Goal: Task Accomplishment & Management: Manage account settings

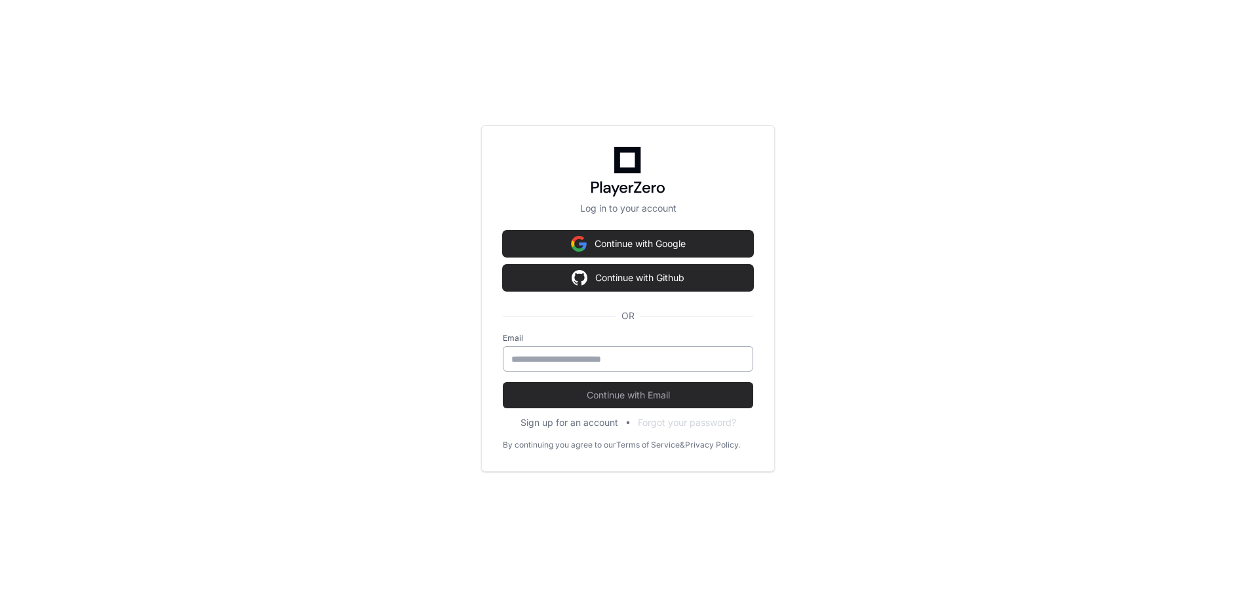
click at [529, 358] on input "email" at bounding box center [627, 359] width 233 height 13
click at [561, 360] on input "email" at bounding box center [627, 359] width 233 height 13
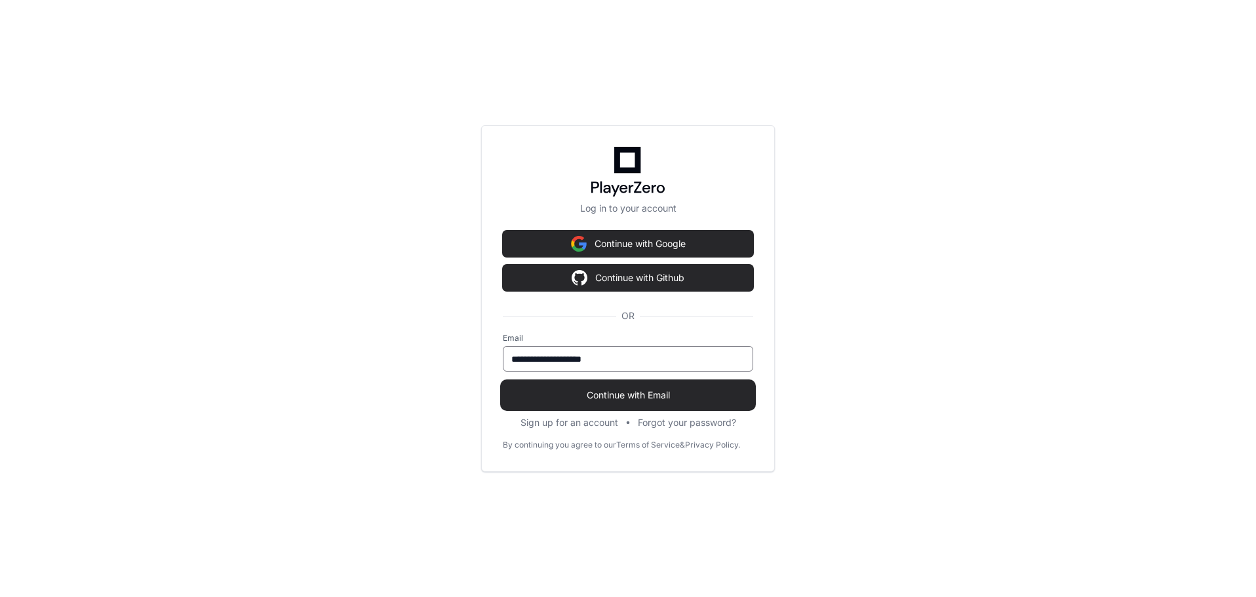
type input "**********"
click at [641, 395] on span "Continue with Email" at bounding box center [628, 395] width 250 height 13
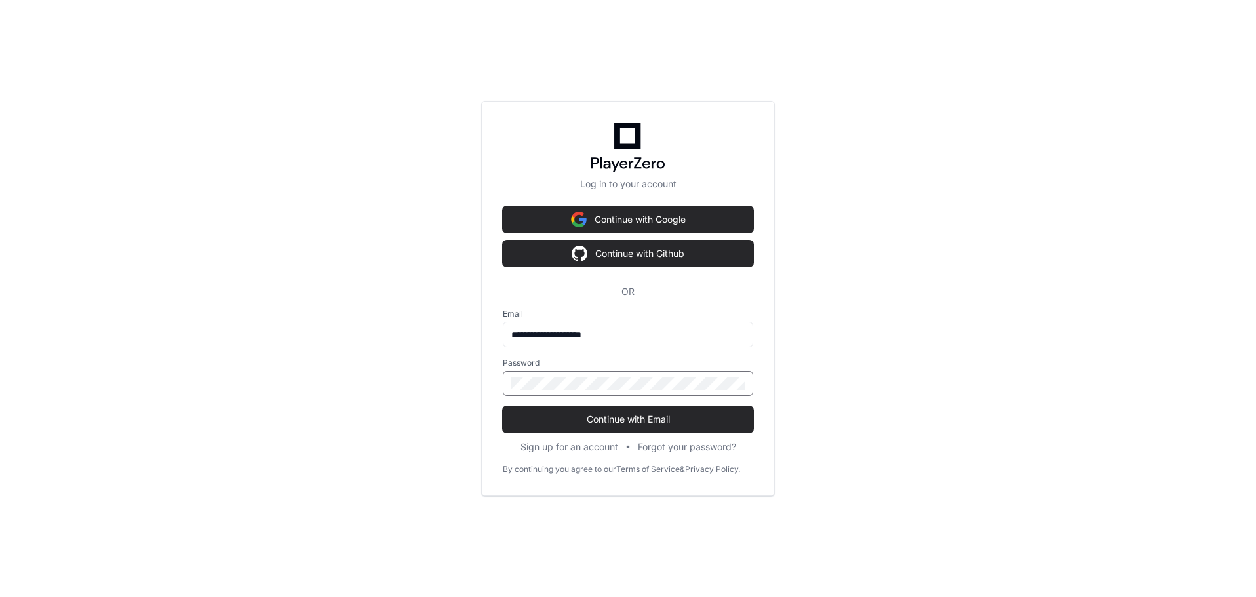
click at [503, 406] on button "Continue with Email" at bounding box center [628, 419] width 250 height 26
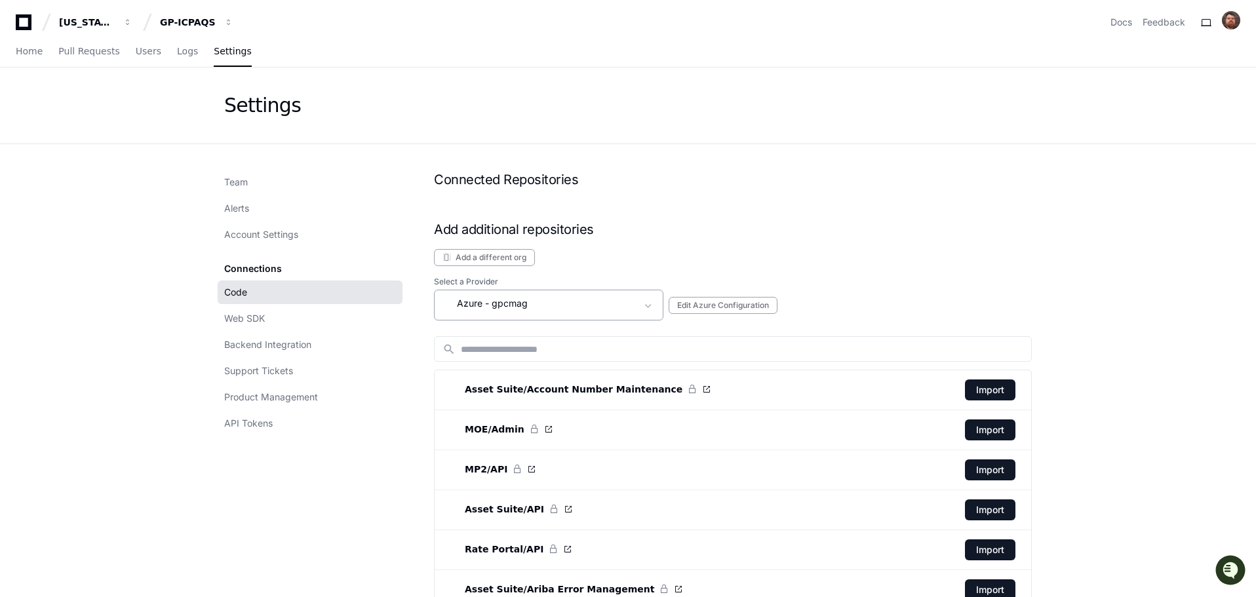
click at [653, 310] on span at bounding box center [648, 305] width 13 height 13
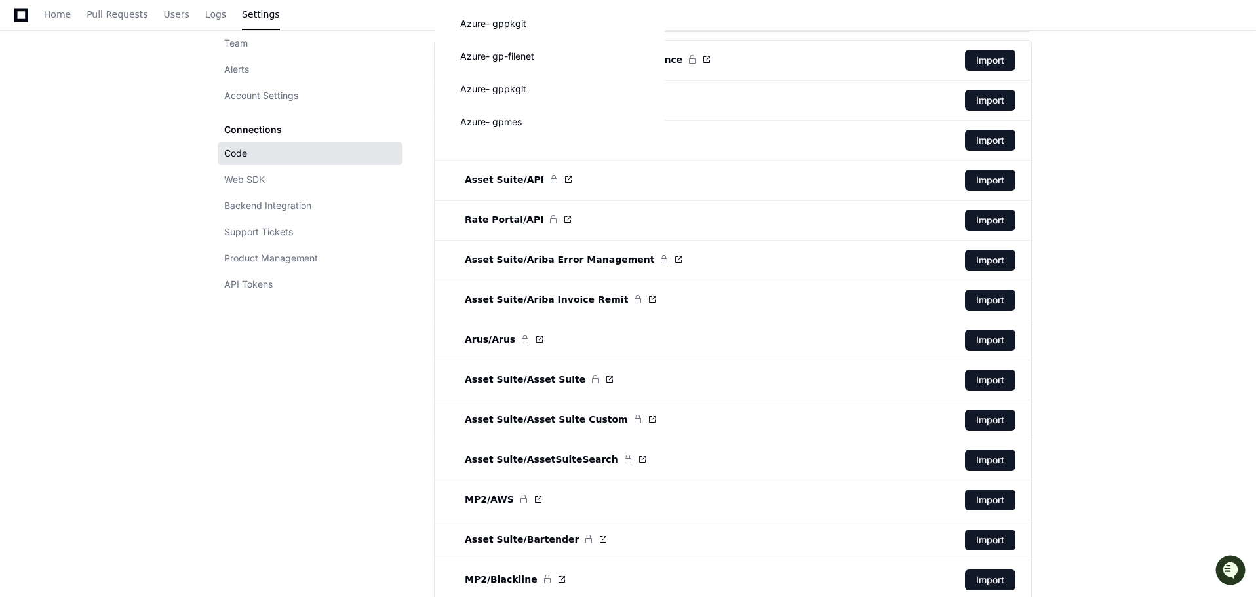
scroll to position [328, 0]
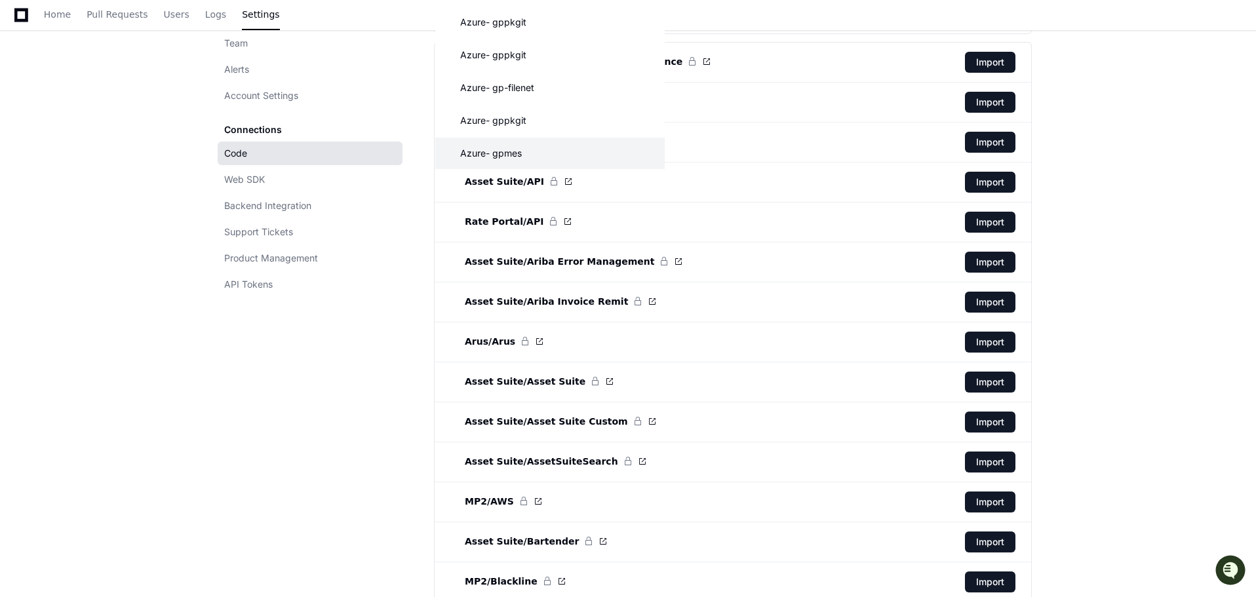
click at [545, 155] on mat-option "Azure - gpmes" at bounding box center [549, 153] width 229 height 31
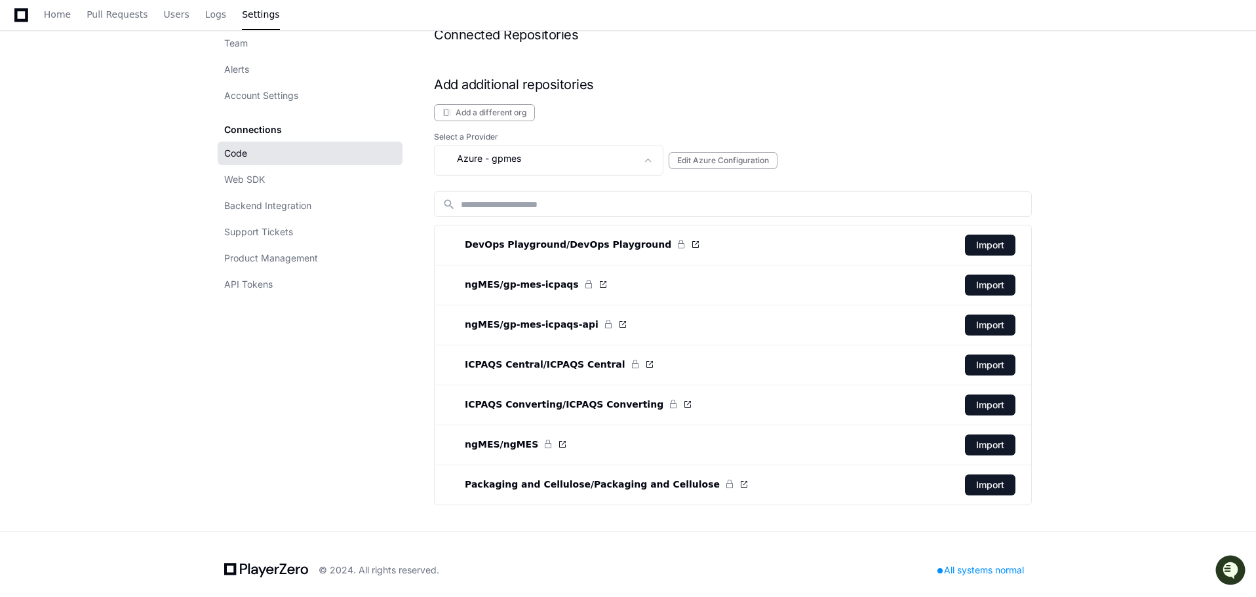
scroll to position [155, 0]
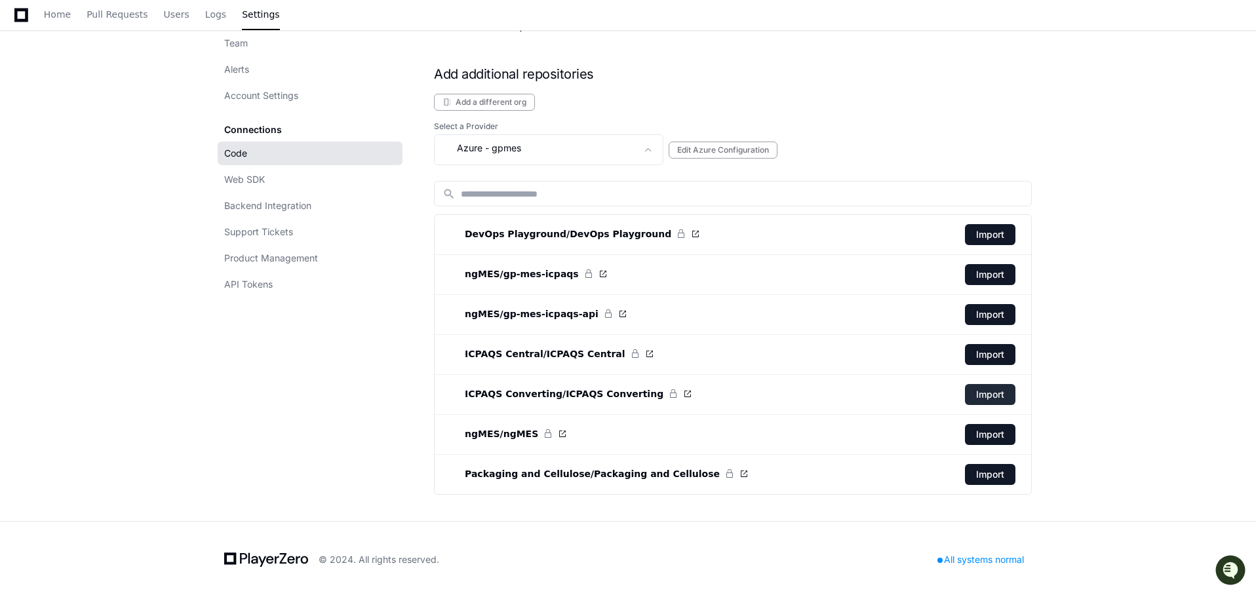
click at [984, 395] on button "Import" at bounding box center [990, 394] width 50 height 21
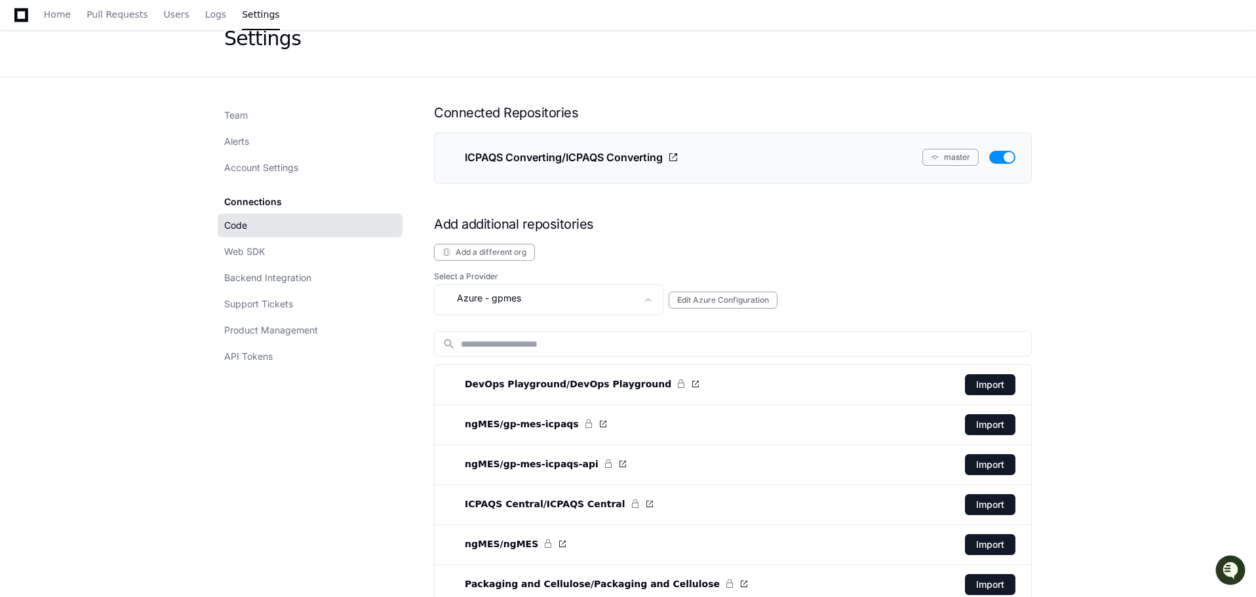
scroll to position [177, 0]
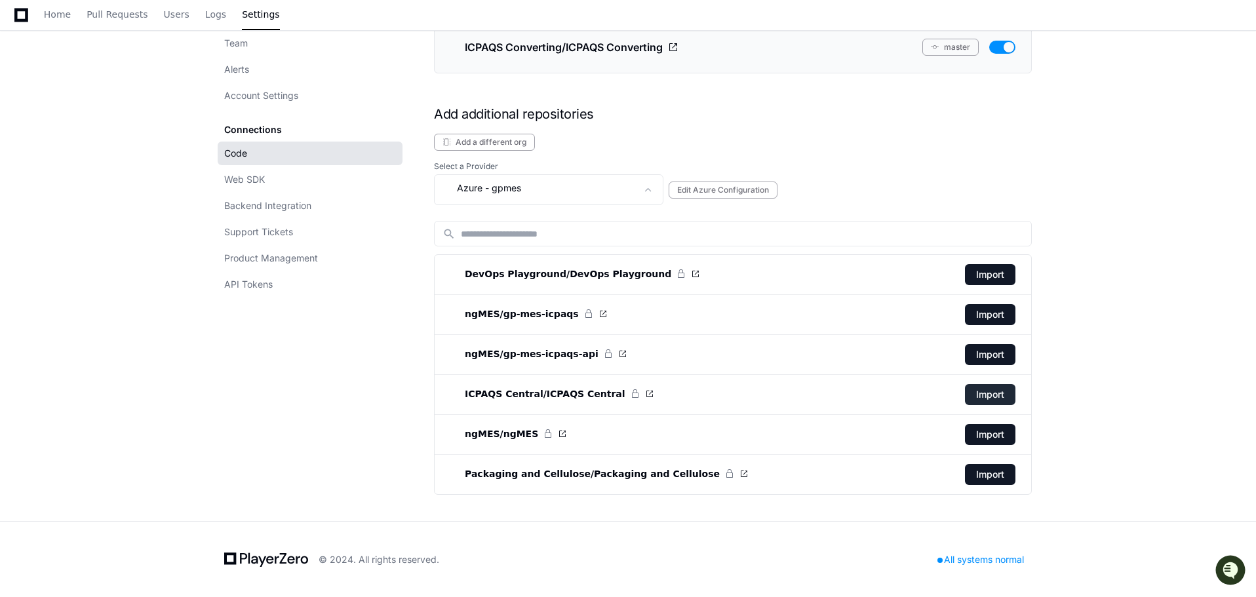
click at [992, 397] on button "Import" at bounding box center [990, 394] width 50 height 21
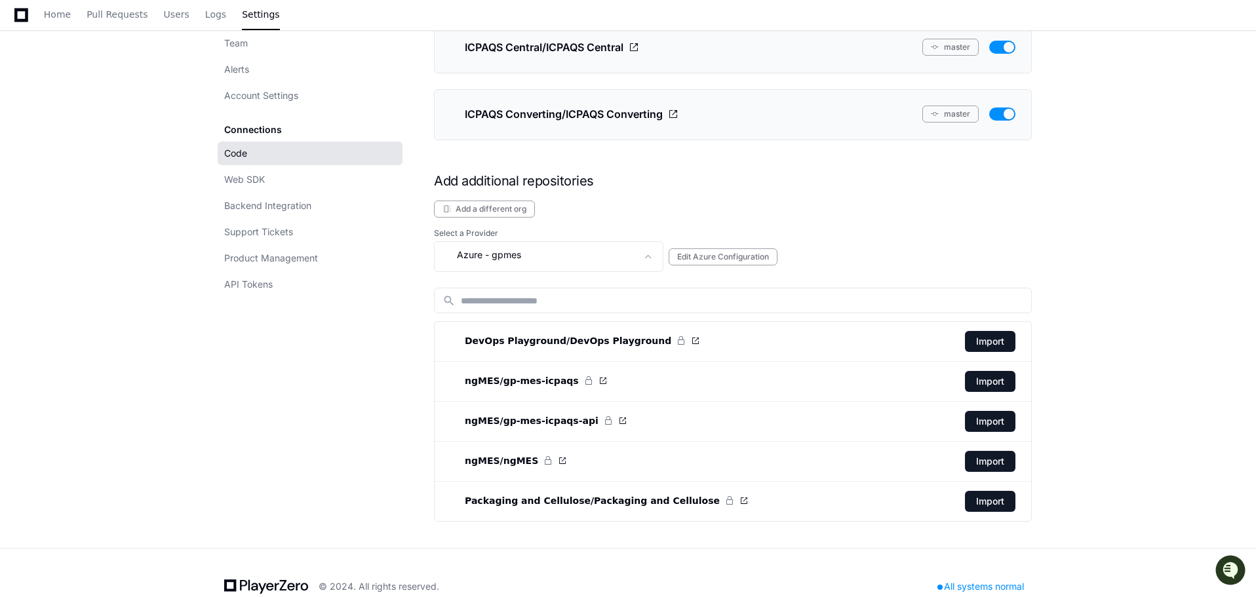
click at [1144, 217] on app-setting "Settings Team Alerts Account Settings Connections Code Web SDK Backend Integrat…" at bounding box center [628, 219] width 1256 height 657
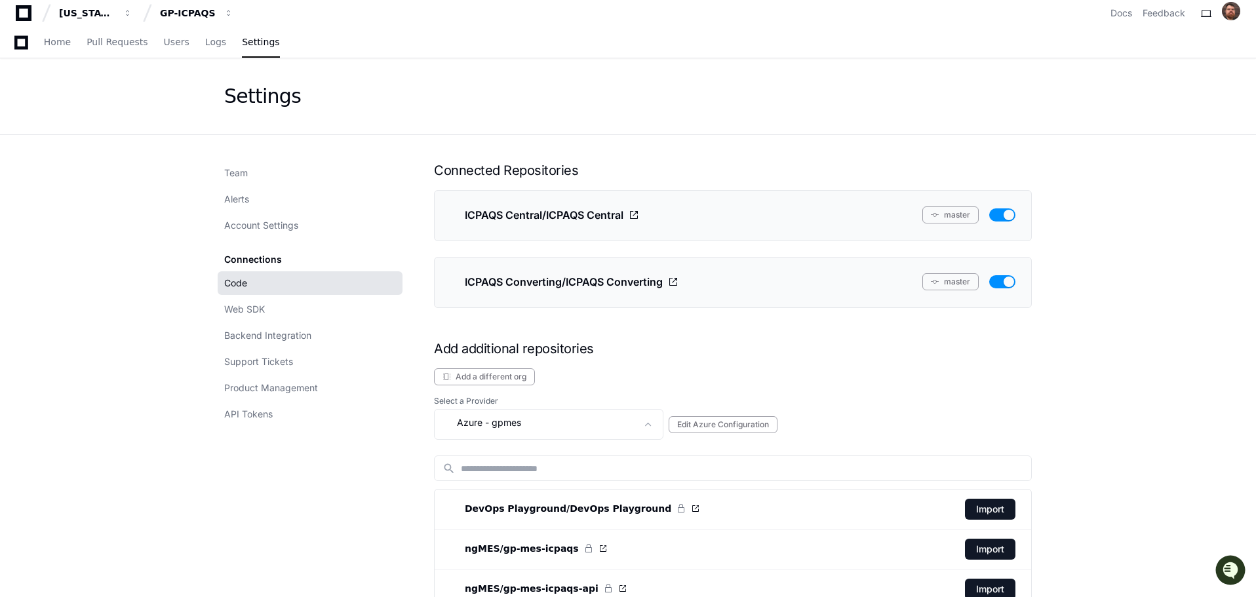
scroll to position [0, 0]
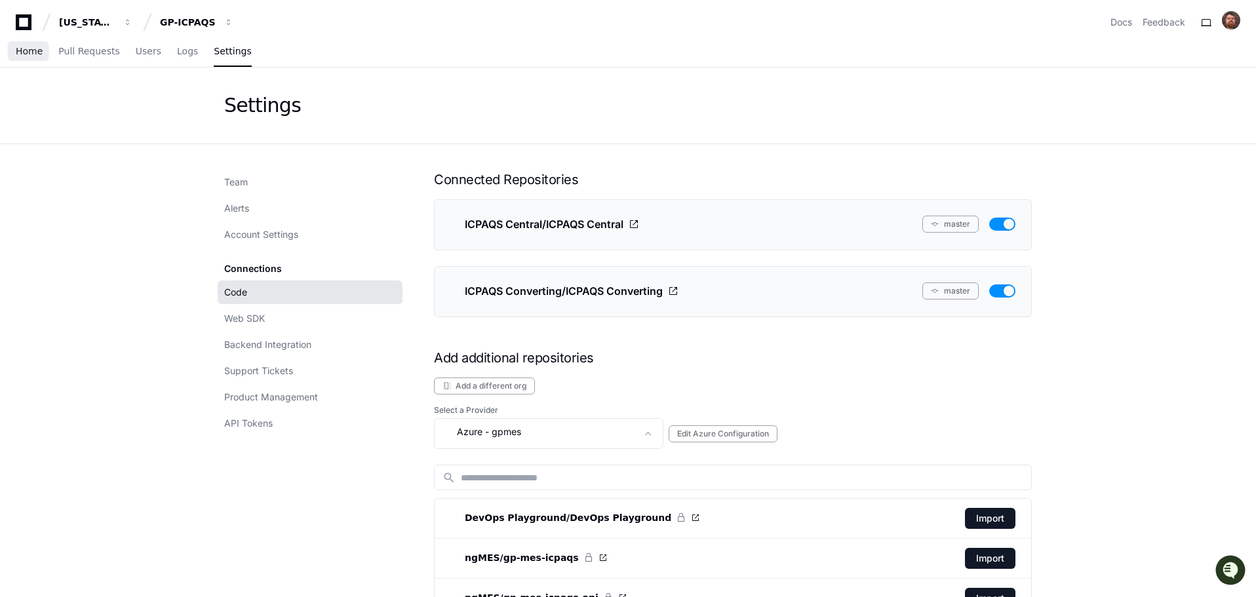
click at [25, 55] on span "Home" at bounding box center [29, 51] width 27 height 8
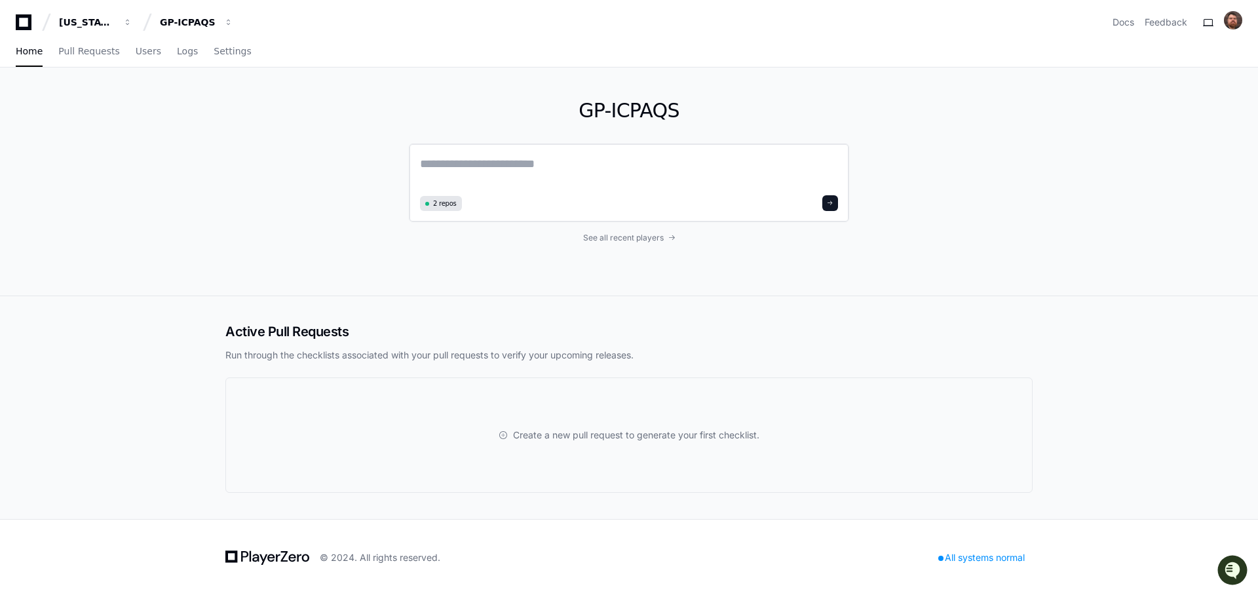
click at [495, 169] on textarea at bounding box center [629, 173] width 418 height 37
click at [225, 53] on span "Settings" at bounding box center [232, 51] width 37 height 8
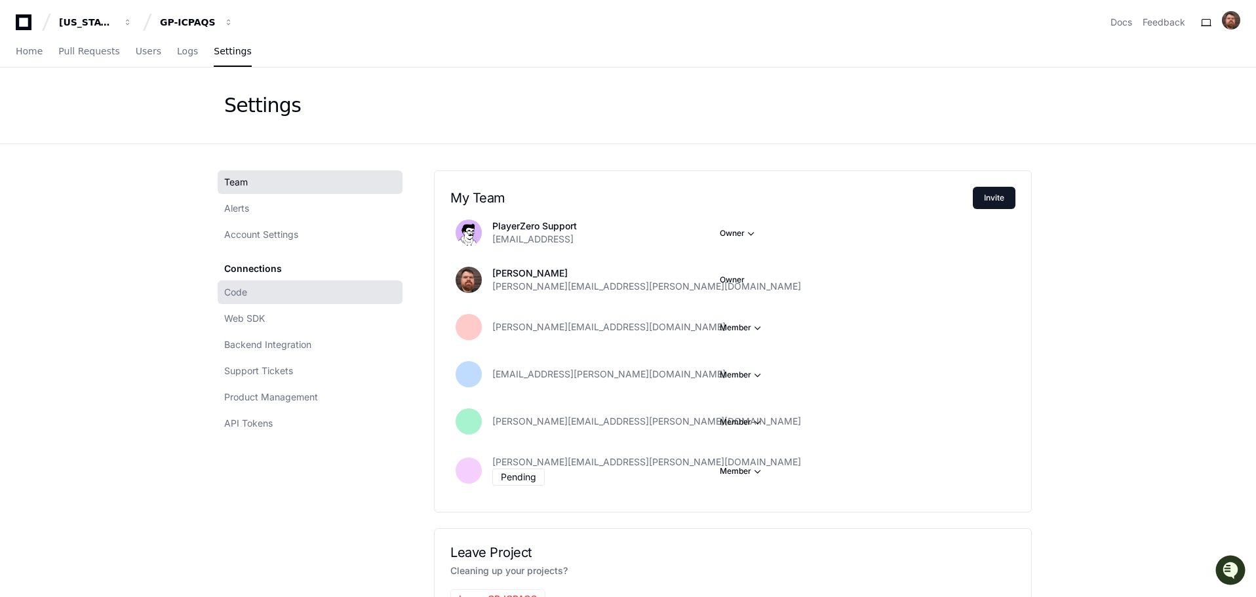
click at [252, 296] on link "Code" at bounding box center [310, 292] width 185 height 24
